Goal: Task Accomplishment & Management: Complete application form

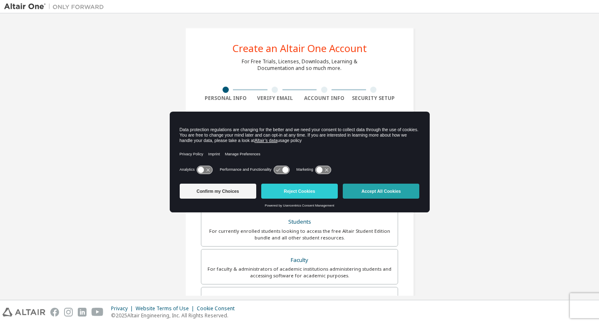
click at [362, 196] on button "Accept All Cookies" at bounding box center [381, 190] width 77 height 15
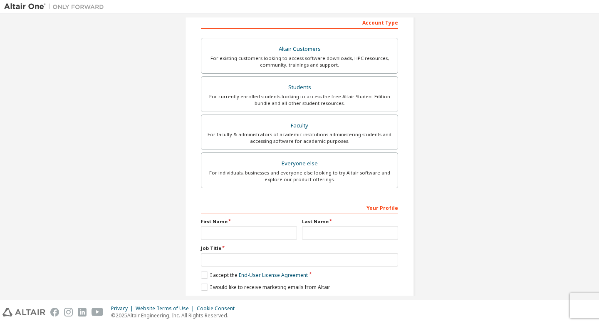
scroll to position [163, 0]
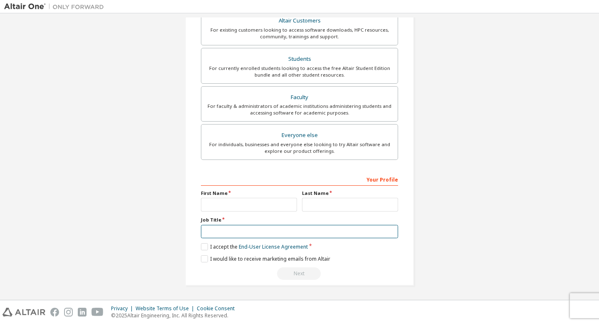
click at [340, 231] on input "text" at bounding box center [299, 232] width 197 height 14
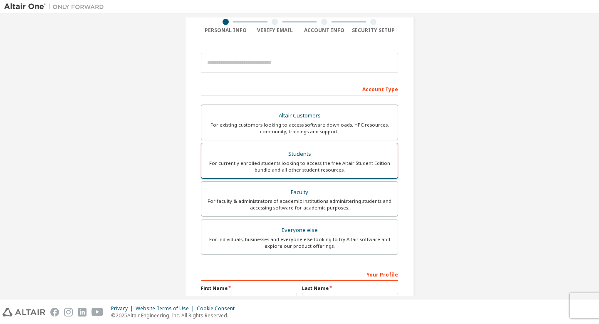
scroll to position [69, 0]
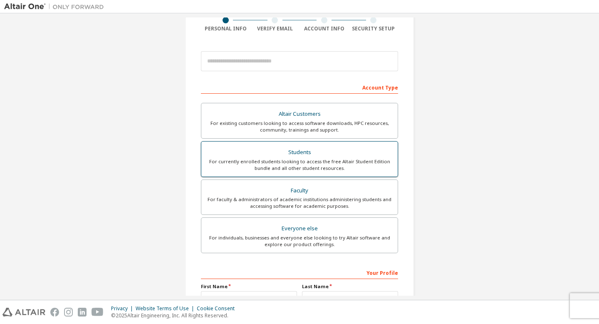
click at [334, 158] on div "For currently enrolled students looking to access the free Altair Student Editi…" at bounding box center [299, 164] width 186 height 13
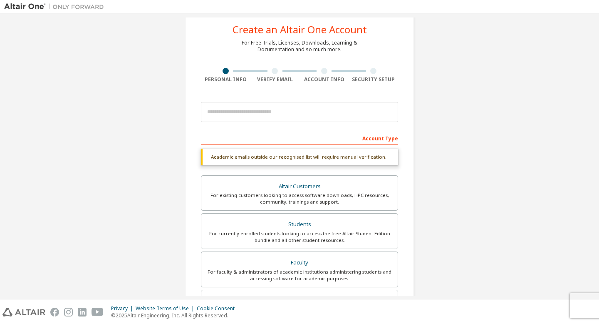
scroll to position [18, 0]
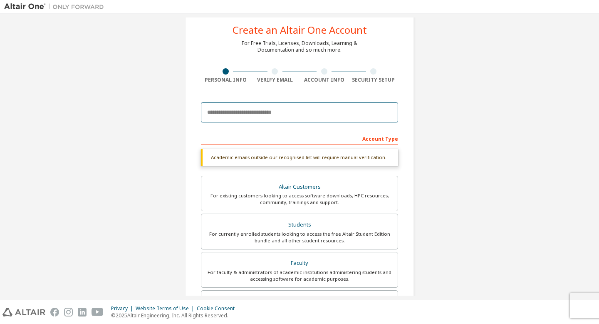
click at [354, 116] on input "email" at bounding box center [299, 112] width 197 height 20
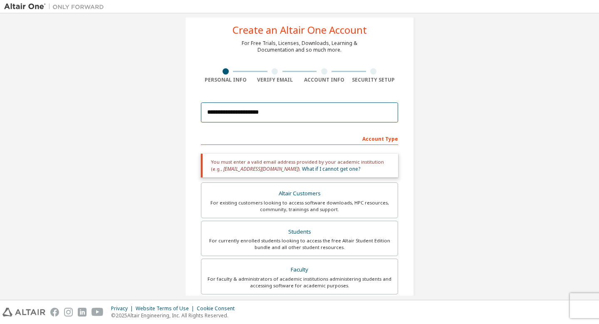
click at [364, 112] on input "**********" at bounding box center [299, 112] width 197 height 20
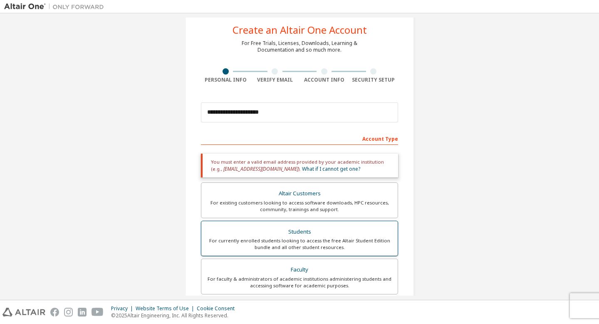
click at [323, 241] on div "For currently enrolled students looking to access the free Altair Student Editi…" at bounding box center [299, 243] width 186 height 13
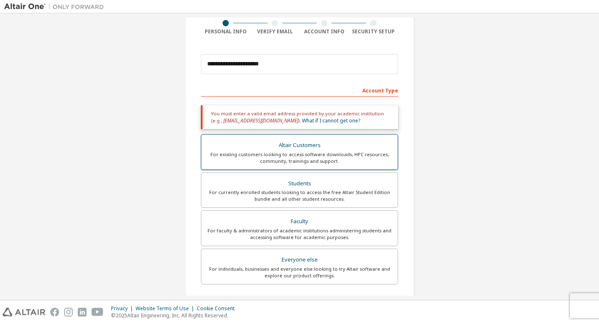
scroll to position [67, 0]
click at [348, 155] on div "For existing customers looking to access software downloads, HPC resources, com…" at bounding box center [299, 157] width 186 height 13
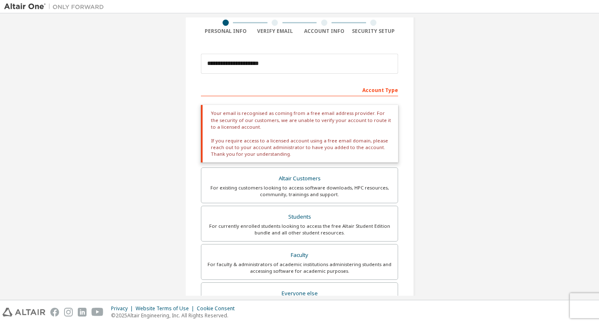
click at [421, 101] on div "**********" at bounding box center [299, 201] width 249 height 503
click at [362, 65] on input "**********" at bounding box center [299, 64] width 197 height 20
click at [350, 67] on input "**********" at bounding box center [299, 64] width 197 height 20
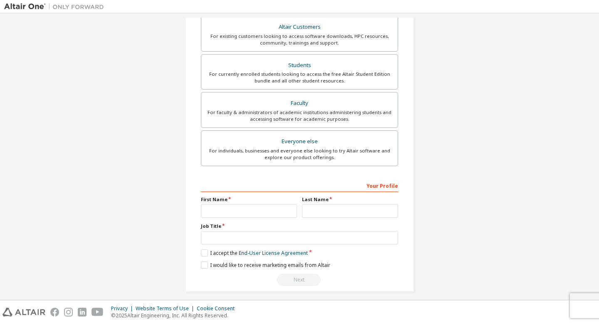
scroll to position [185, 0]
type input "**********"
click at [352, 77] on div "For currently enrolled students looking to access the free Altair Student Editi…" at bounding box center [299, 76] width 186 height 13
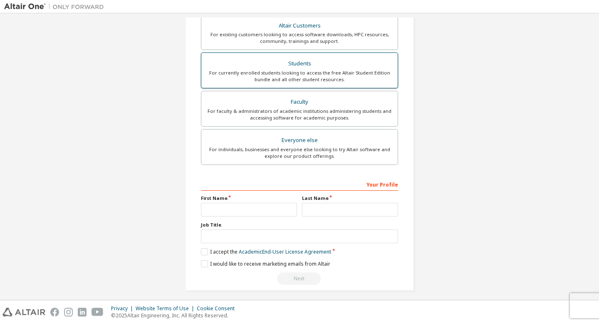
scroll to position [184, 0]
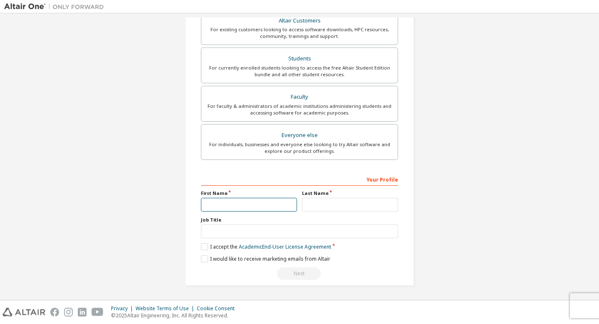
click at [262, 200] on input "text" at bounding box center [249, 205] width 96 height 14
type input "****"
click at [314, 206] on input "text" at bounding box center [350, 205] width 96 height 14
type input "*****"
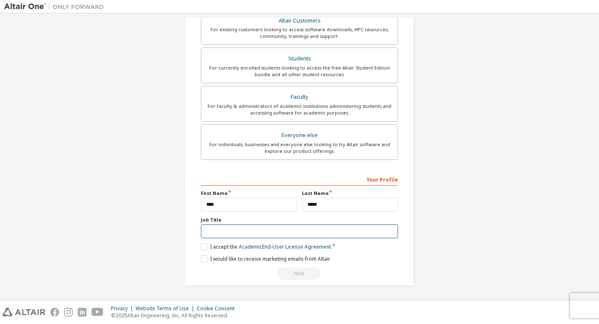
click at [302, 236] on input "text" at bounding box center [299, 231] width 197 height 14
type input "*******"
click at [202, 246] on label "I accept the Academic End-User License Agreement" at bounding box center [266, 246] width 130 height 7
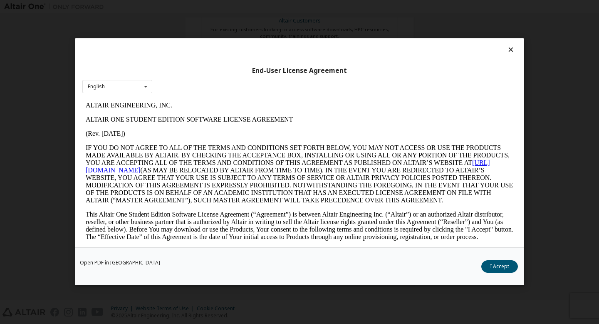
scroll to position [0, 0]
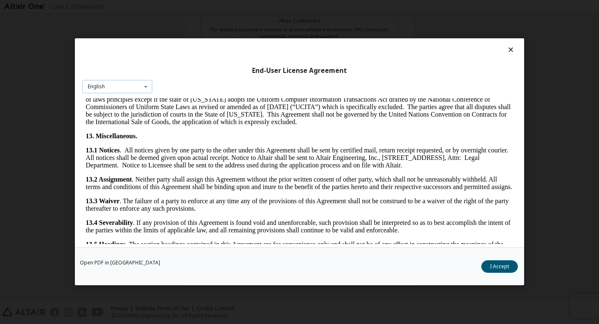
click at [135, 87] on div "English English" at bounding box center [117, 87] width 70 height 14
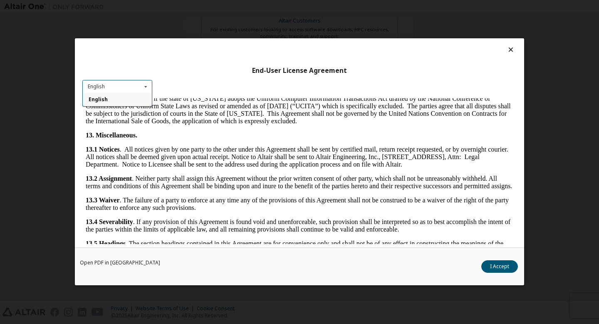
click at [139, 99] on div "English" at bounding box center [117, 99] width 69 height 13
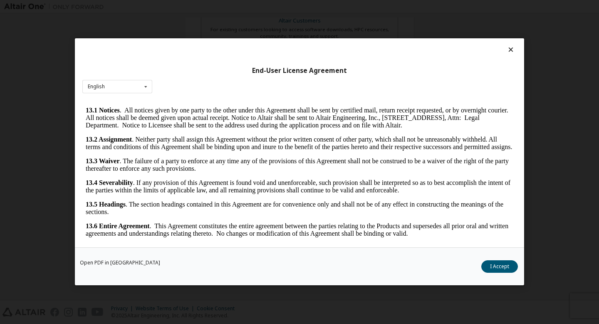
click at [507, 52] on icon at bounding box center [511, 49] width 9 height 7
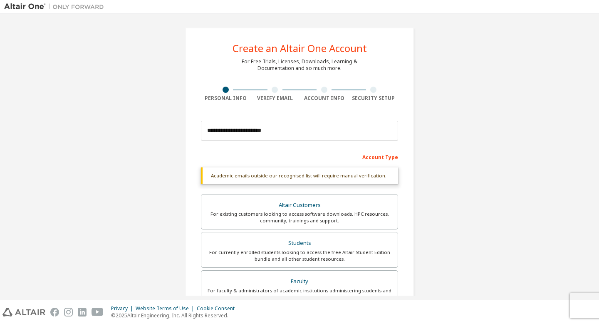
scroll to position [184, 0]
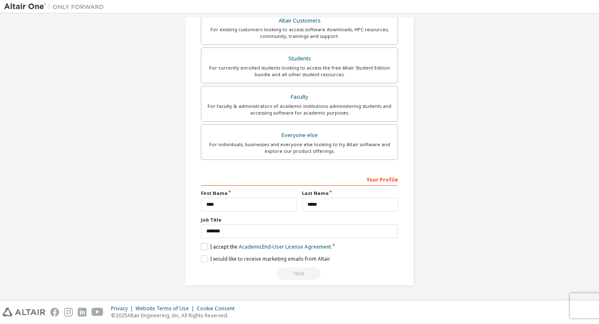
click at [203, 246] on label "I accept the Academic End-User License Agreement" at bounding box center [266, 246] width 130 height 7
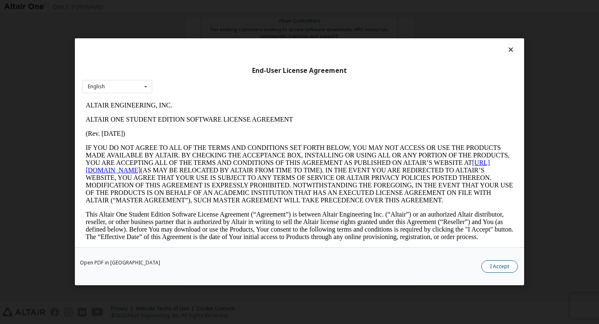
scroll to position [0, 0]
click at [495, 266] on button "I Accept" at bounding box center [499, 266] width 37 height 12
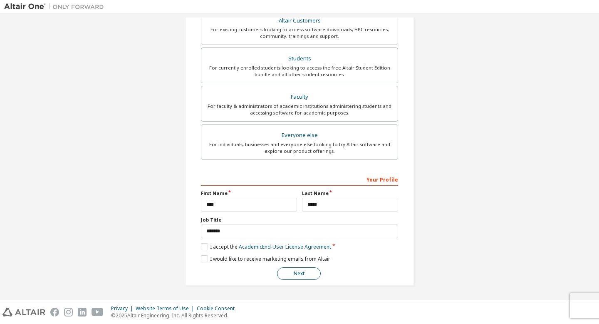
click at [297, 278] on button "Next" at bounding box center [299, 273] width 44 height 12
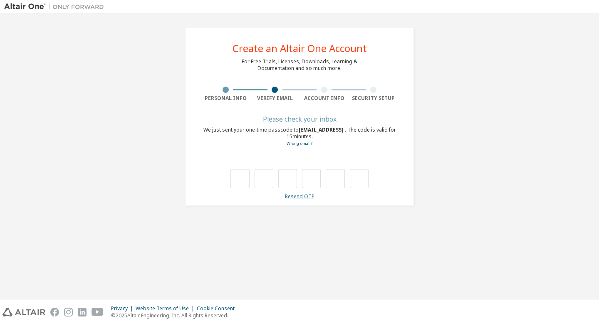
click at [307, 193] on link "Resend OTP" at bounding box center [300, 196] width 30 height 7
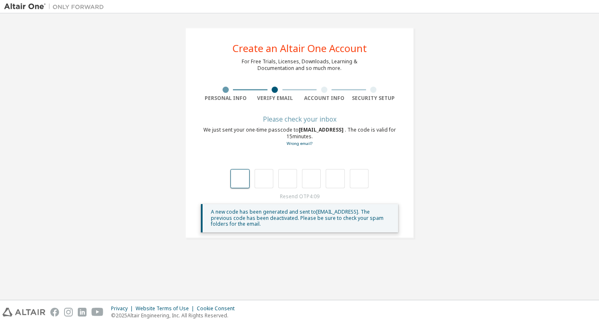
click at [239, 183] on input "text" at bounding box center [239, 178] width 19 height 19
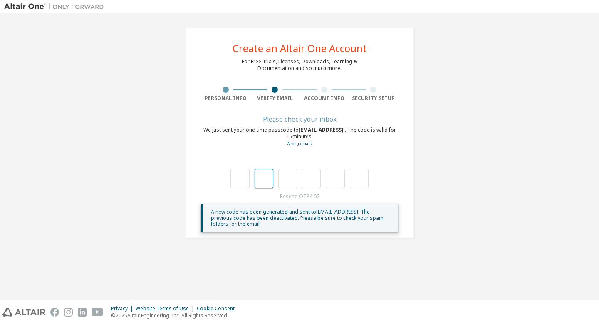
click at [262, 183] on input "text" at bounding box center [264, 178] width 19 height 19
click at [287, 182] on input "text" at bounding box center [287, 178] width 19 height 19
click at [309, 181] on input "text" at bounding box center [311, 178] width 19 height 19
click at [330, 180] on input "text" at bounding box center [335, 178] width 19 height 19
click at [362, 181] on input "text" at bounding box center [359, 178] width 19 height 19
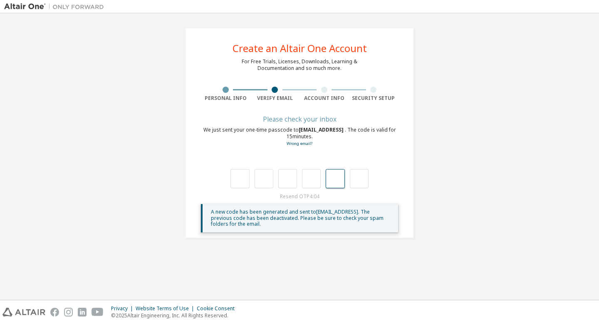
click at [326, 173] on input "text" at bounding box center [335, 178] width 19 height 19
click at [298, 170] on div at bounding box center [299, 178] width 138 height 19
click at [290, 170] on input "text" at bounding box center [287, 178] width 19 height 19
click at [262, 176] on input "text" at bounding box center [264, 178] width 19 height 19
click at [243, 177] on input "text" at bounding box center [239, 178] width 19 height 19
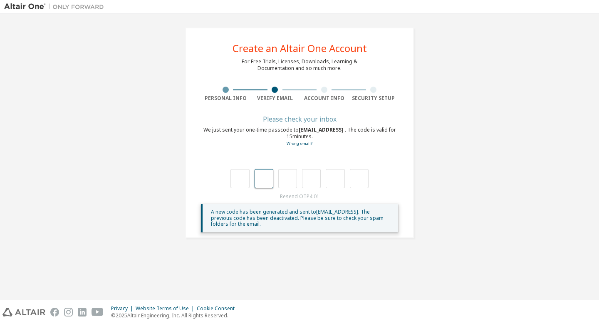
click at [268, 181] on input "text" at bounding box center [264, 178] width 19 height 19
click at [285, 180] on input "text" at bounding box center [287, 178] width 19 height 19
click at [311, 178] on input "text" at bounding box center [311, 178] width 19 height 19
click at [338, 182] on input "text" at bounding box center [335, 178] width 19 height 19
click at [360, 181] on input "text" at bounding box center [359, 178] width 19 height 19
